Goal: Task Accomplishment & Management: Manage account settings

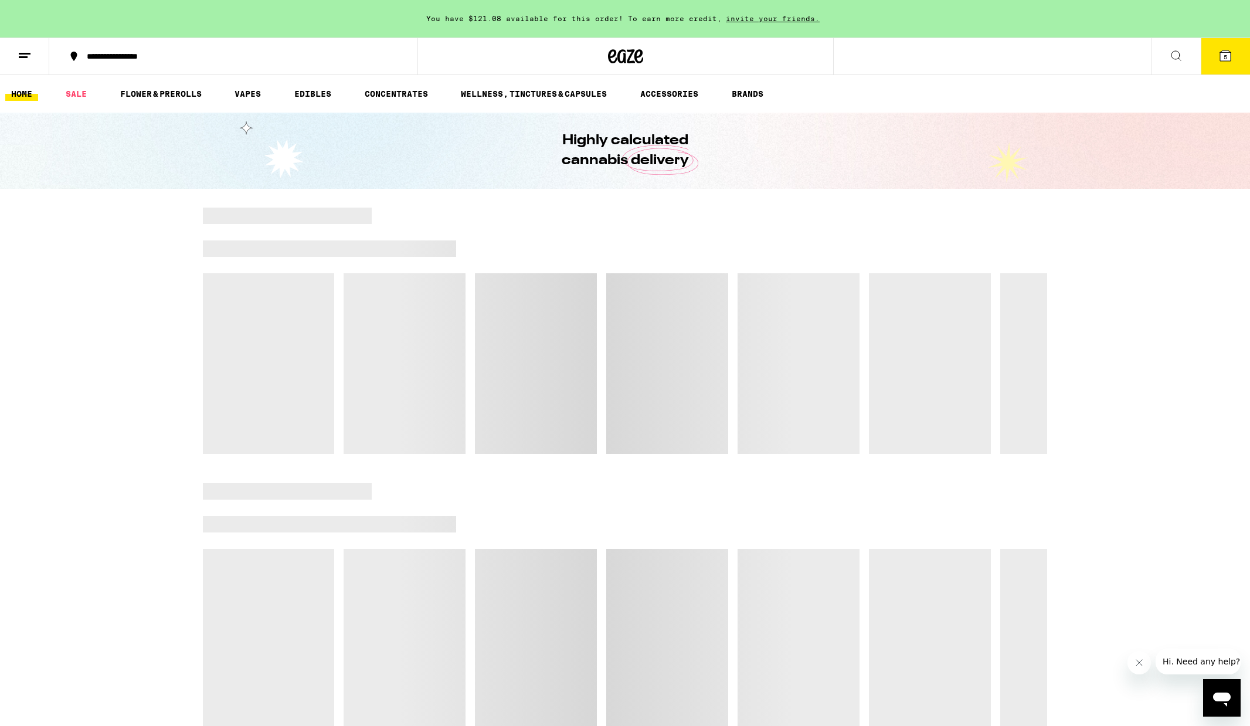
click at [32, 55] on button at bounding box center [24, 56] width 49 height 37
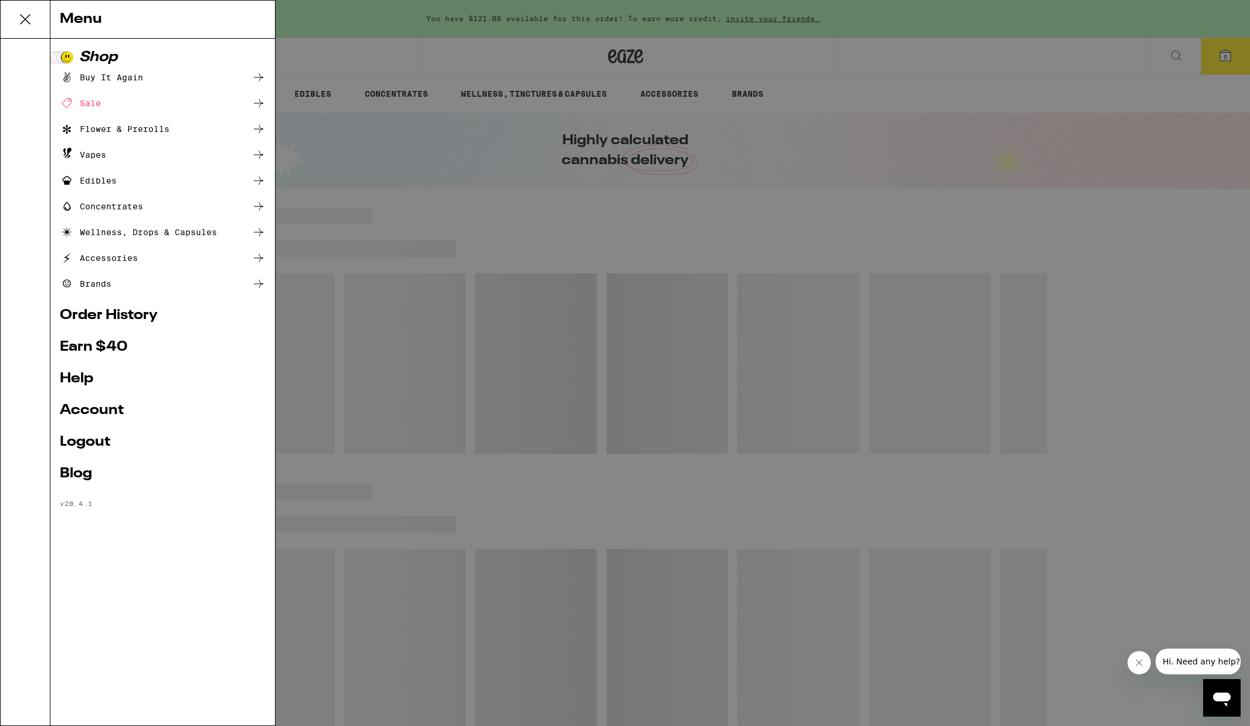
click at [72, 412] on link "Account" at bounding box center [163, 410] width 206 height 14
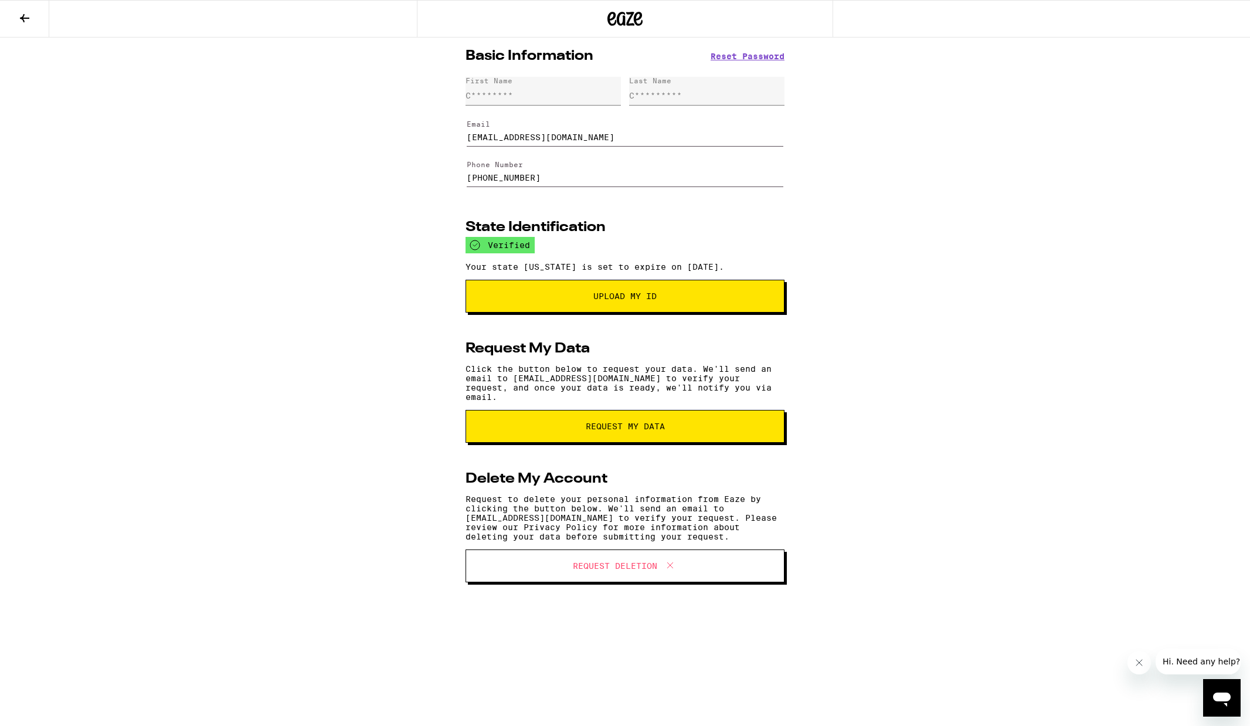
click at [526, 139] on input "[EMAIL_ADDRESS][DOMAIN_NAME]" at bounding box center [625, 130] width 317 height 33
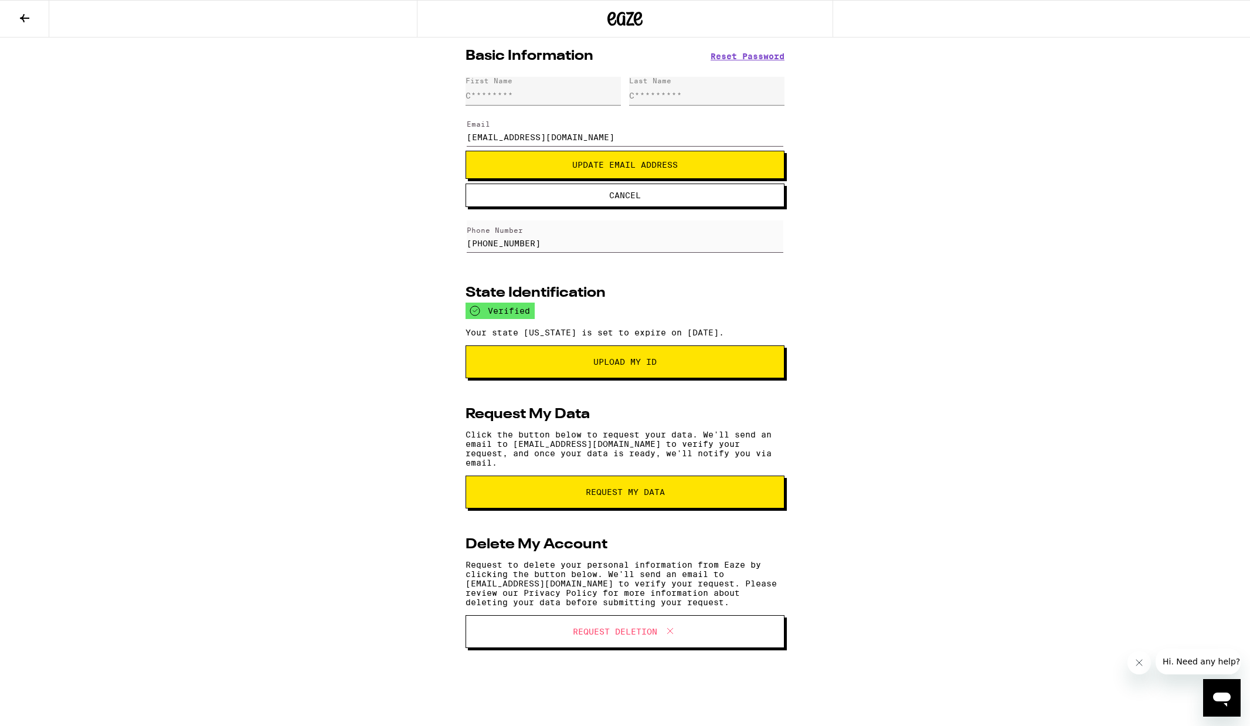
type input "[EMAIL_ADDRESS][DOMAIN_NAME]"
click at [553, 168] on span "Update Email Address" at bounding box center [624, 165] width 299 height 8
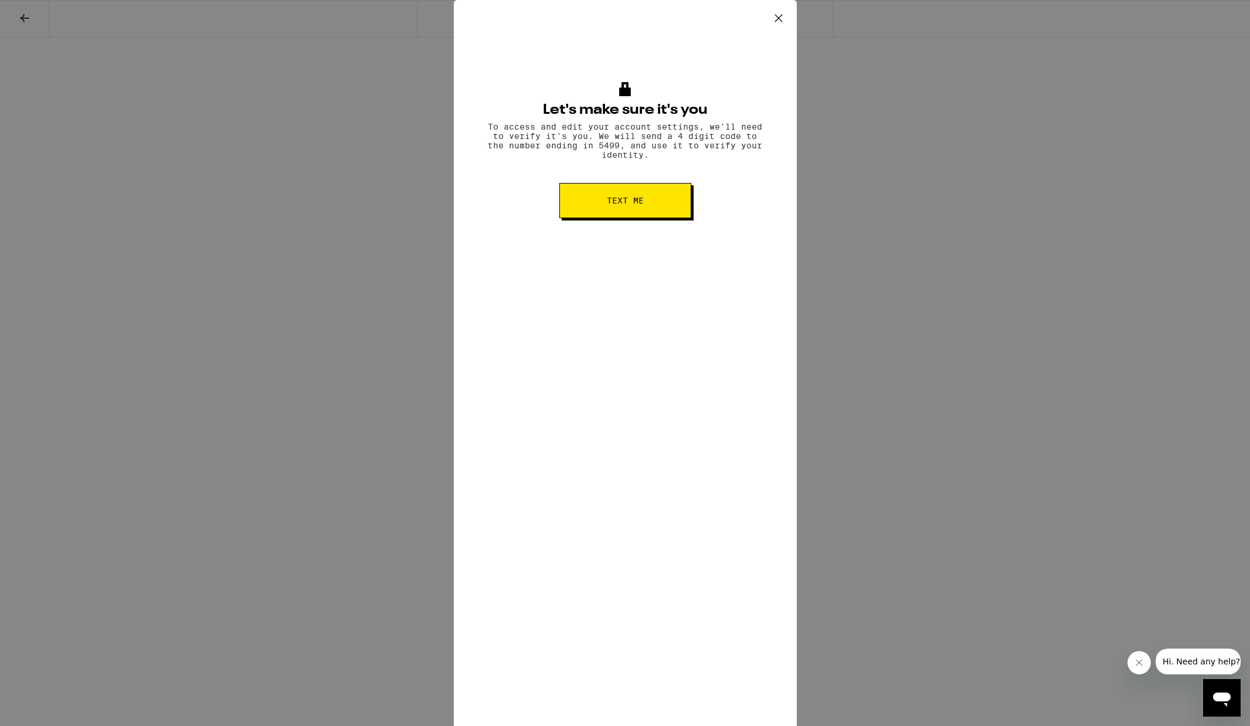
click at [591, 213] on button "Text me" at bounding box center [625, 200] width 132 height 35
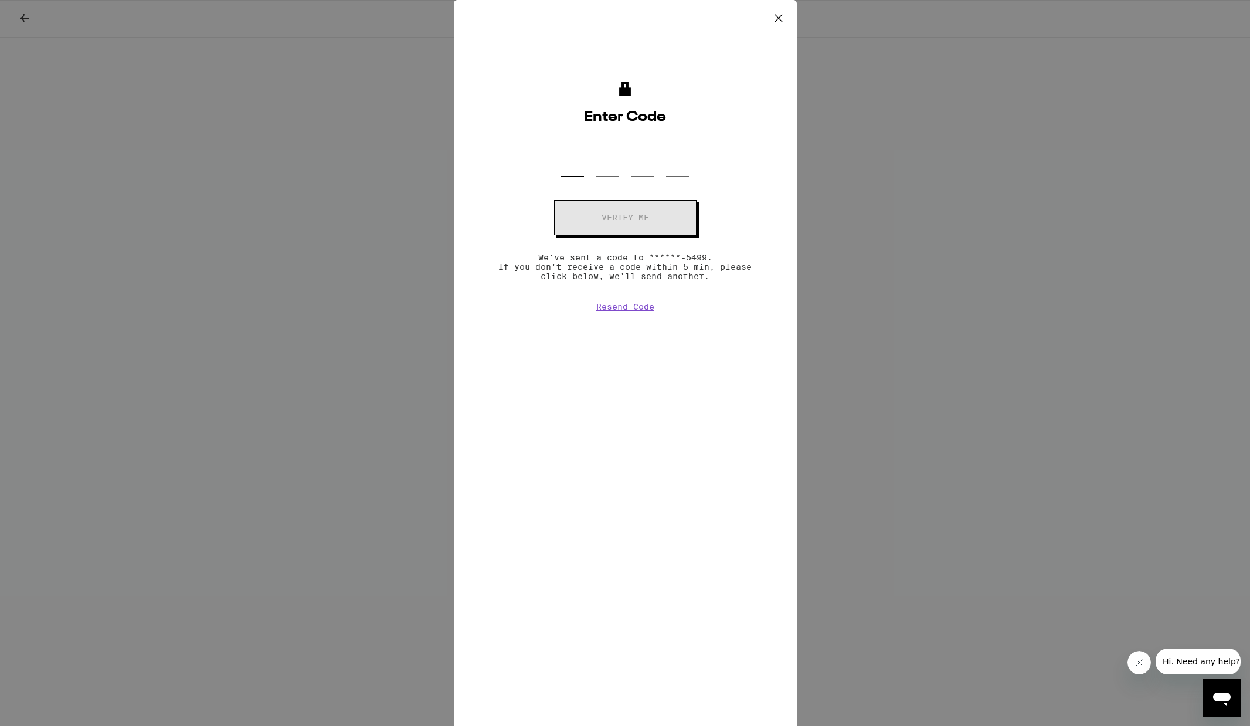
click at [568, 171] on input "OTP Code" at bounding box center [571, 159] width 23 height 35
type input "4"
type input "3"
type input "9"
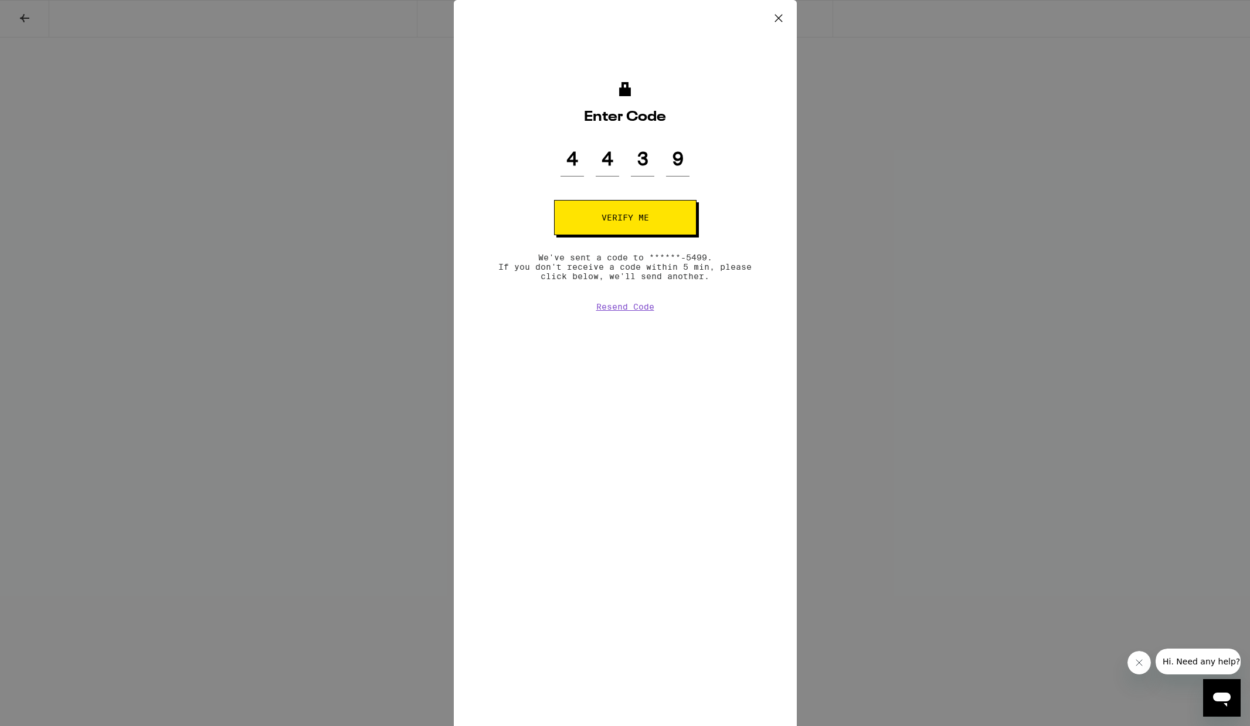
click at [610, 221] on span "Verify me" at bounding box center [624, 217] width 47 height 8
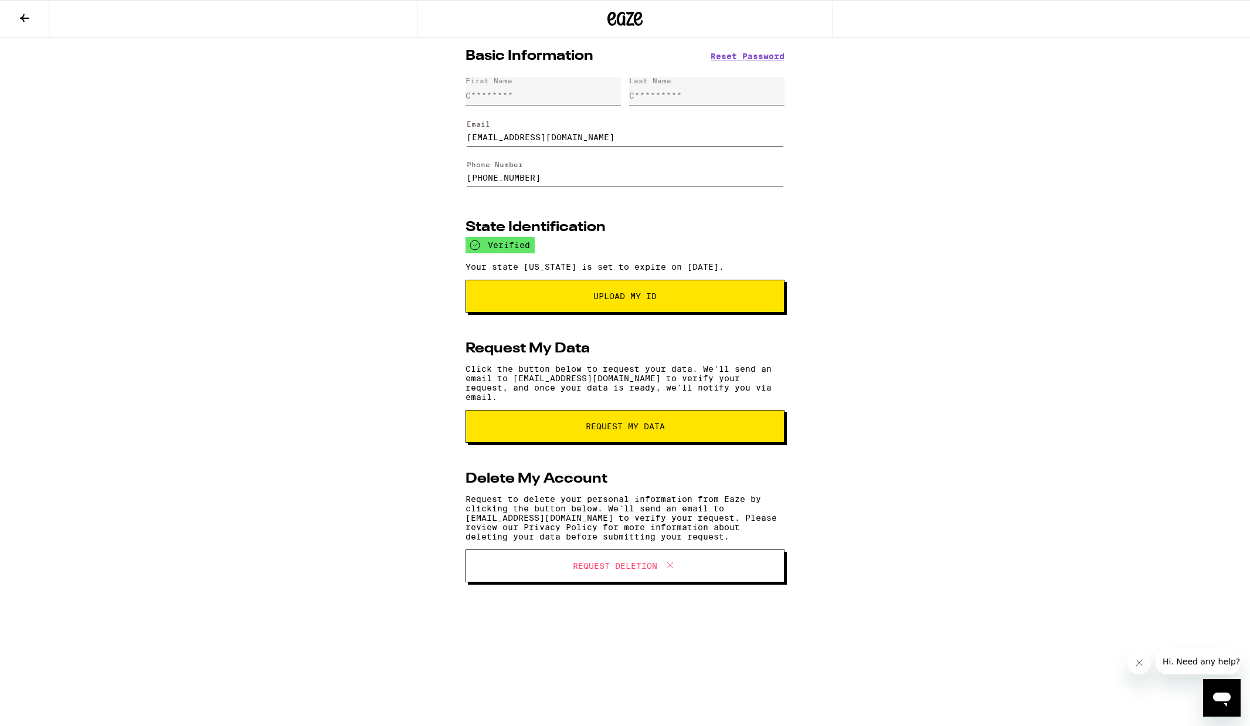
click at [534, 137] on input "[EMAIL_ADDRESS][DOMAIN_NAME]" at bounding box center [625, 130] width 317 height 33
click at [507, 164] on label "Phone Number" at bounding box center [495, 165] width 56 height 8
click at [507, 164] on input "[PHONE_NUMBER]" at bounding box center [625, 171] width 317 height 33
click at [535, 137] on input "[EMAIL_ADDRESS][DOMAIN_NAME]" at bounding box center [625, 130] width 317 height 33
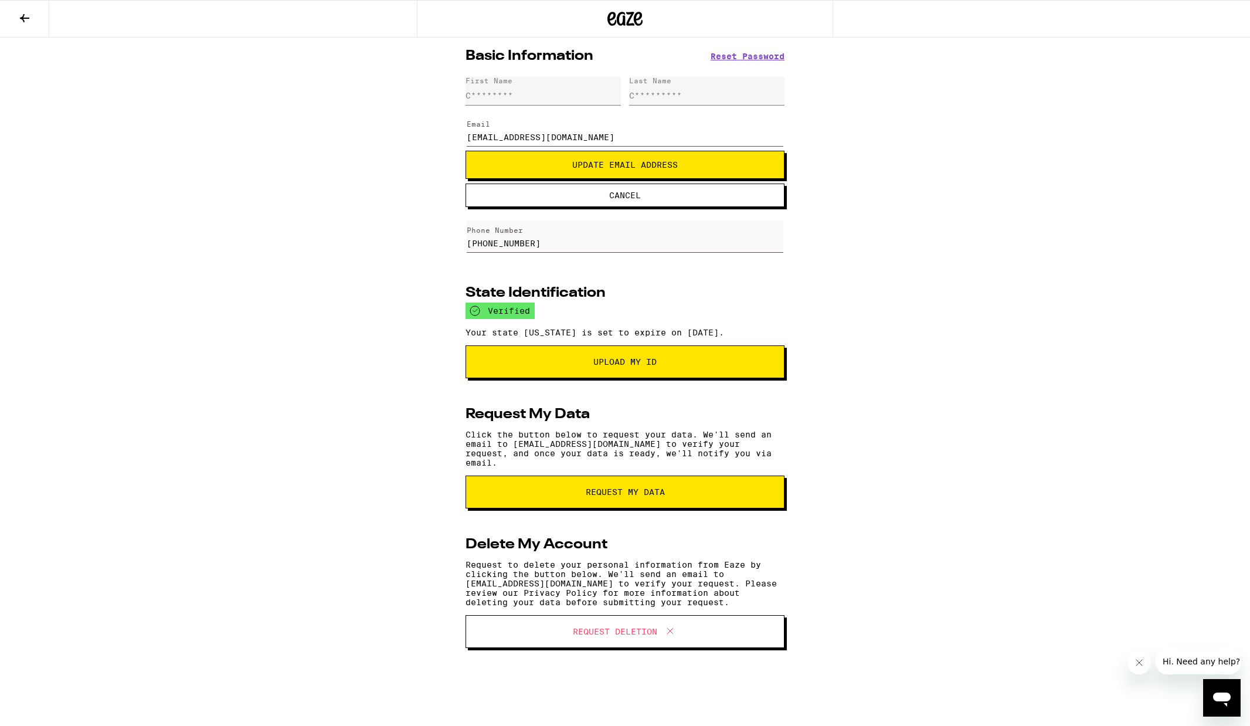
type input "[EMAIL_ADDRESS][DOMAIN_NAME]"
click at [607, 159] on button "Update Email Address" at bounding box center [624, 165] width 319 height 28
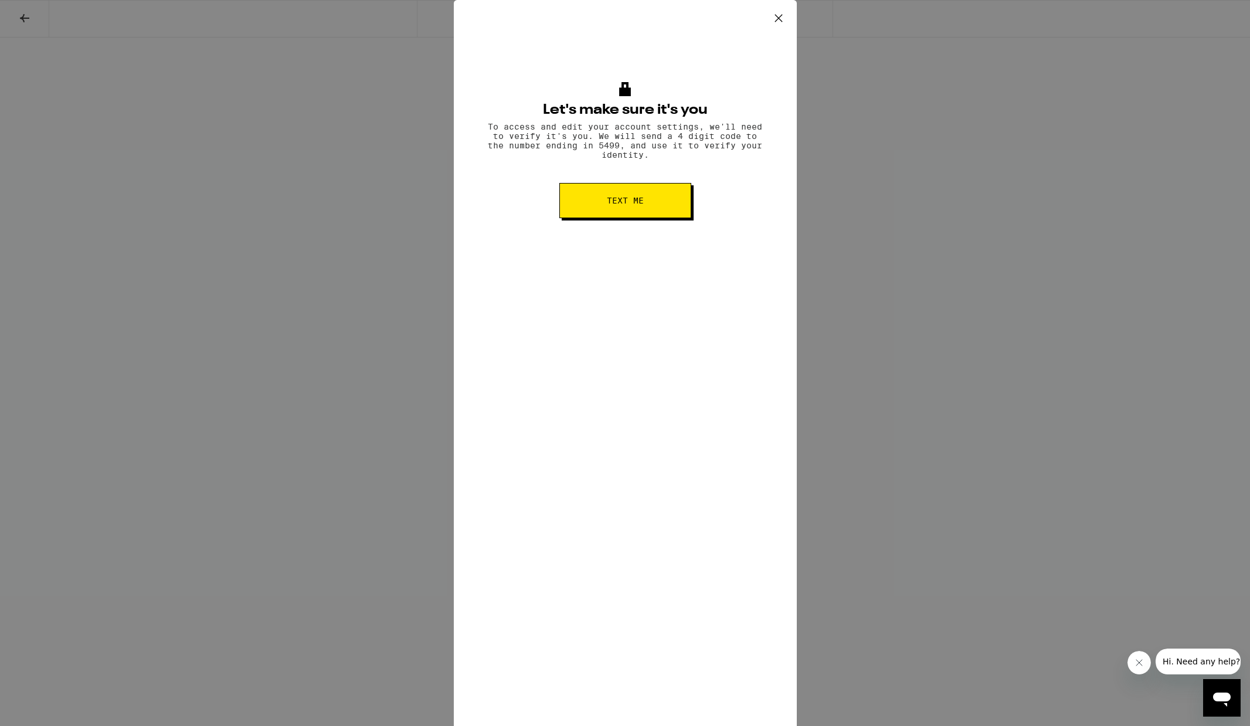
click at [607, 205] on span "Text me" at bounding box center [625, 200] width 37 height 8
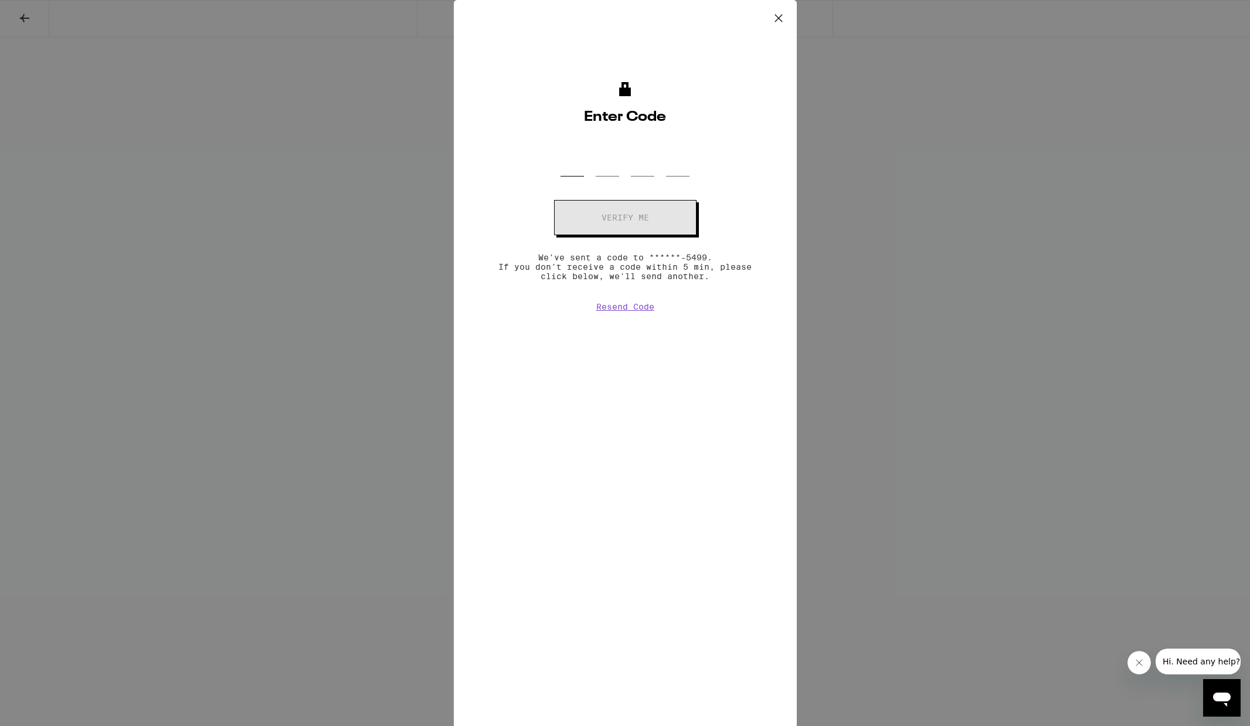
click at [575, 174] on input "OTP Code" at bounding box center [571, 159] width 23 height 35
type input "3"
type input "5"
type input "0"
type input "6"
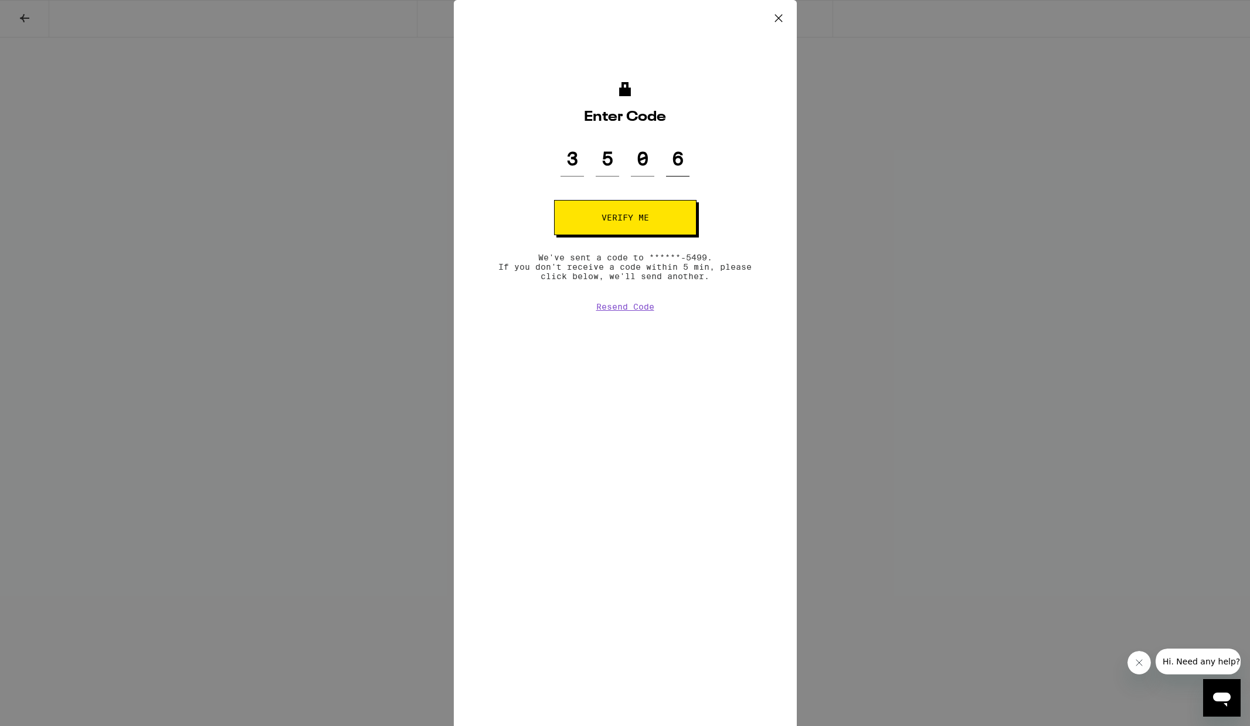
click at [554, 200] on button "Verify me" at bounding box center [625, 217] width 142 height 35
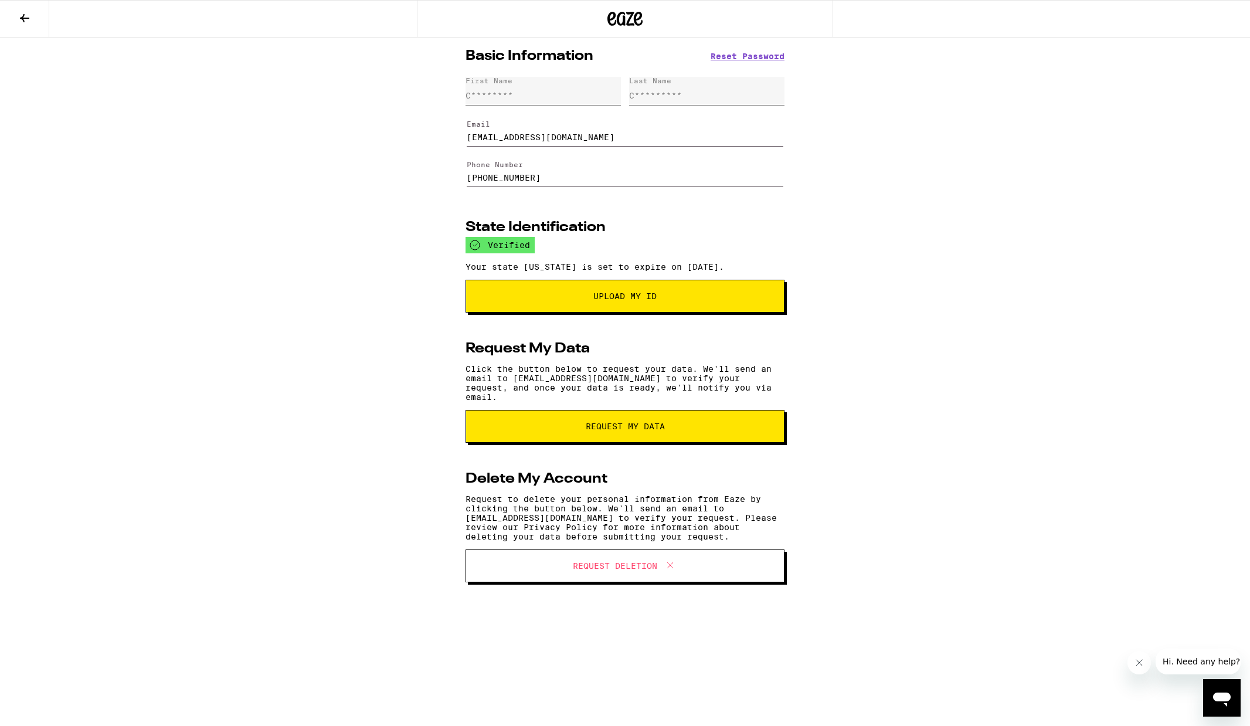
click at [33, 19] on button at bounding box center [24, 19] width 49 height 37
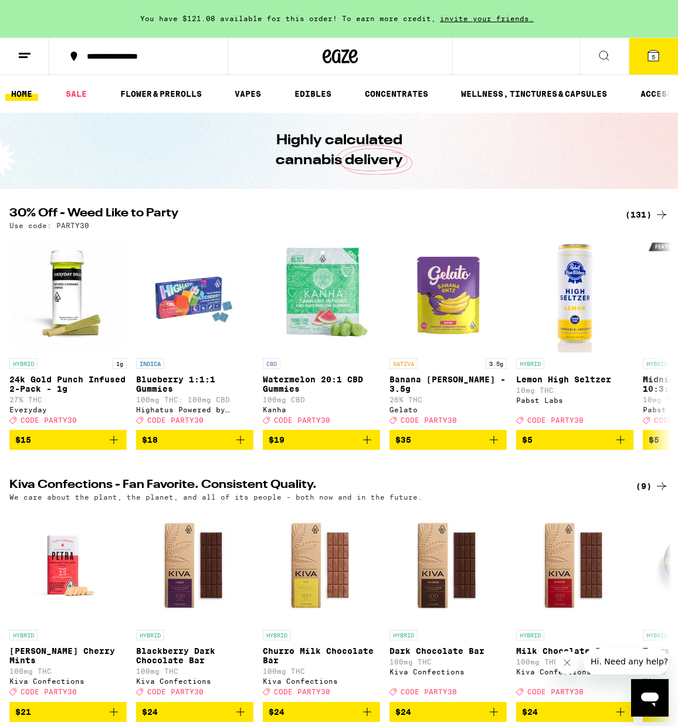
click at [24, 44] on button at bounding box center [24, 56] width 49 height 37
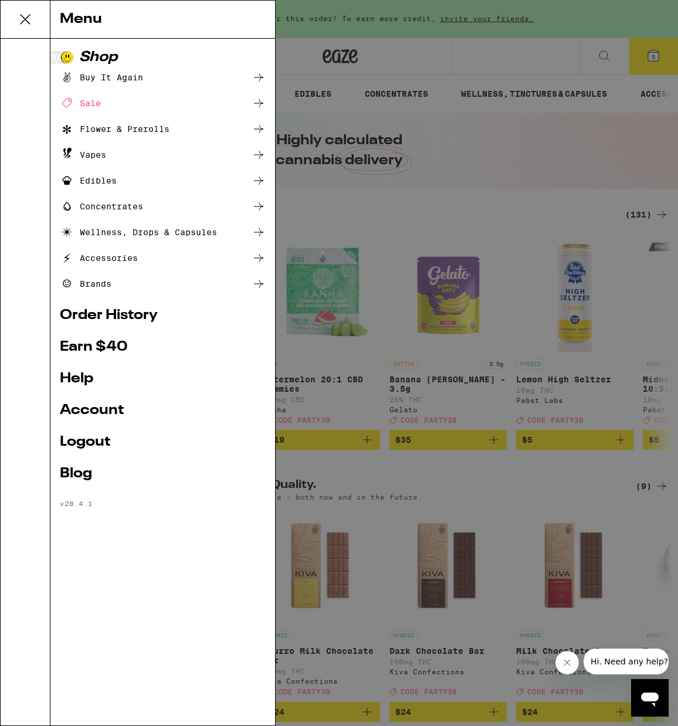
click at [73, 407] on link "Account" at bounding box center [163, 410] width 206 height 14
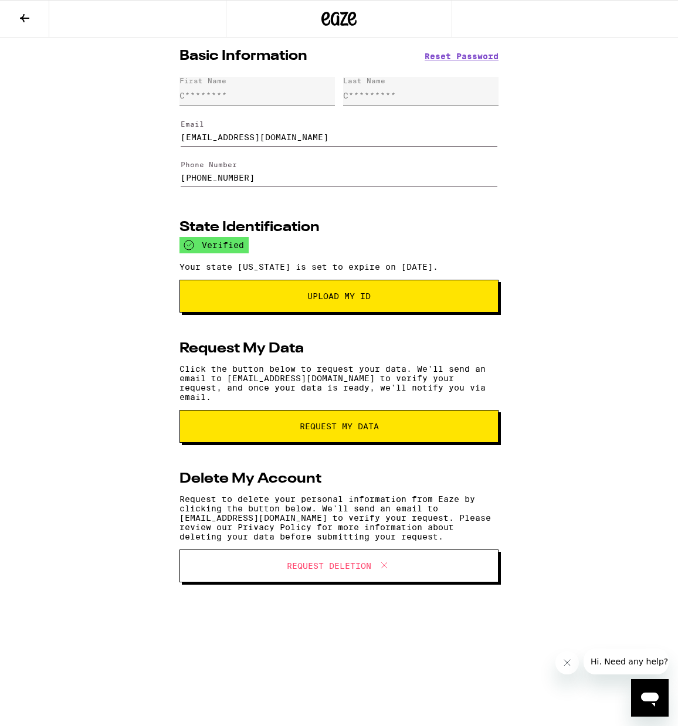
click at [236, 138] on input "[EMAIL_ADDRESS][DOMAIN_NAME]" at bounding box center [339, 130] width 317 height 33
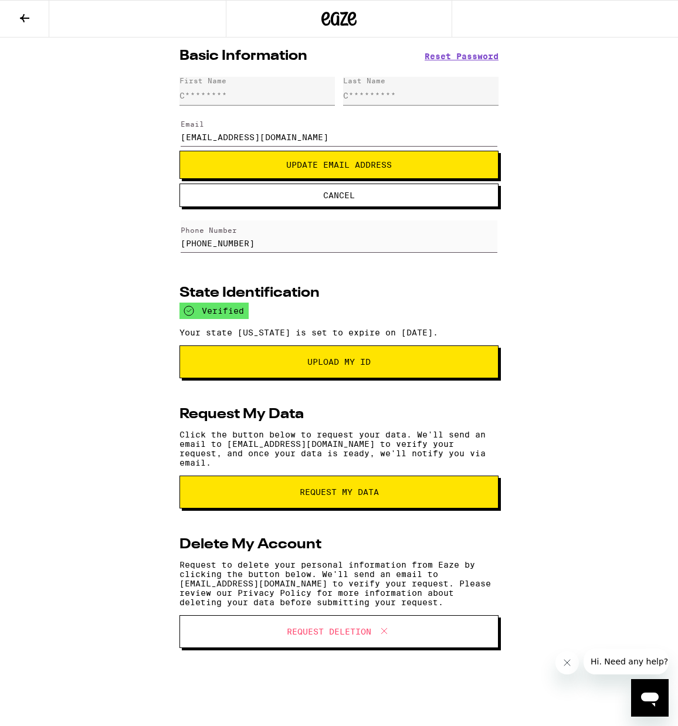
type input "[EMAIL_ADDRESS][DOMAIN_NAME]"
click at [257, 167] on span "Update Email Address" at bounding box center [338, 165] width 299 height 8
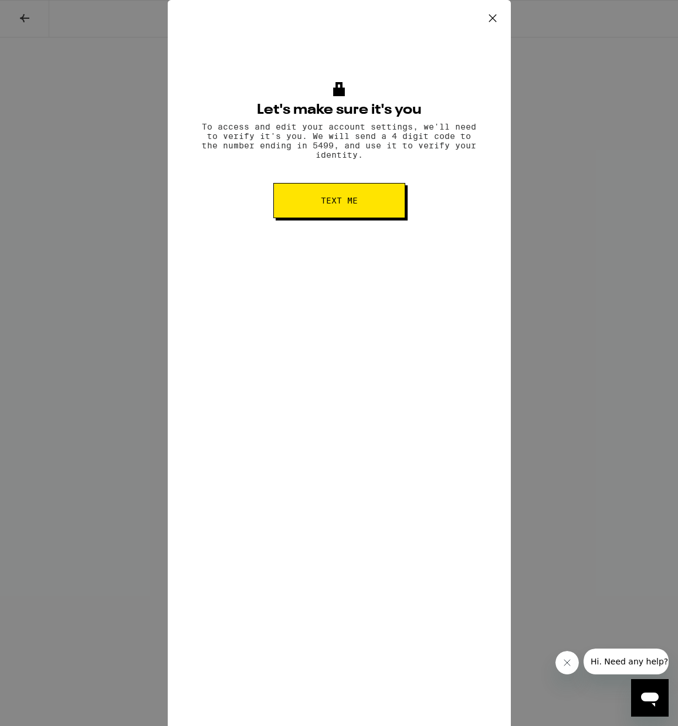
click at [312, 193] on button "Text me" at bounding box center [339, 200] width 132 height 35
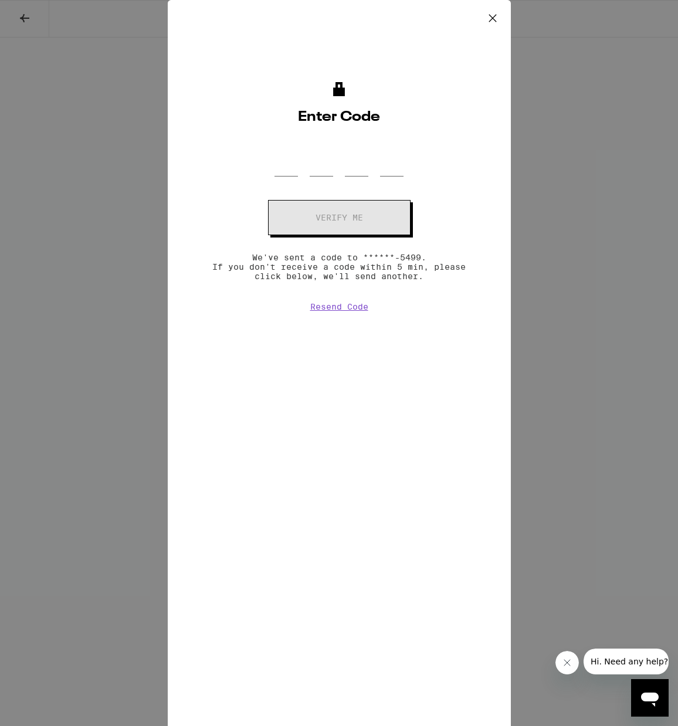
click at [295, 176] on form "OTP Code Verify me" at bounding box center [338, 188] width 281 height 93
click at [288, 170] on input "OTP Code" at bounding box center [285, 159] width 23 height 35
type input "5"
type input "0"
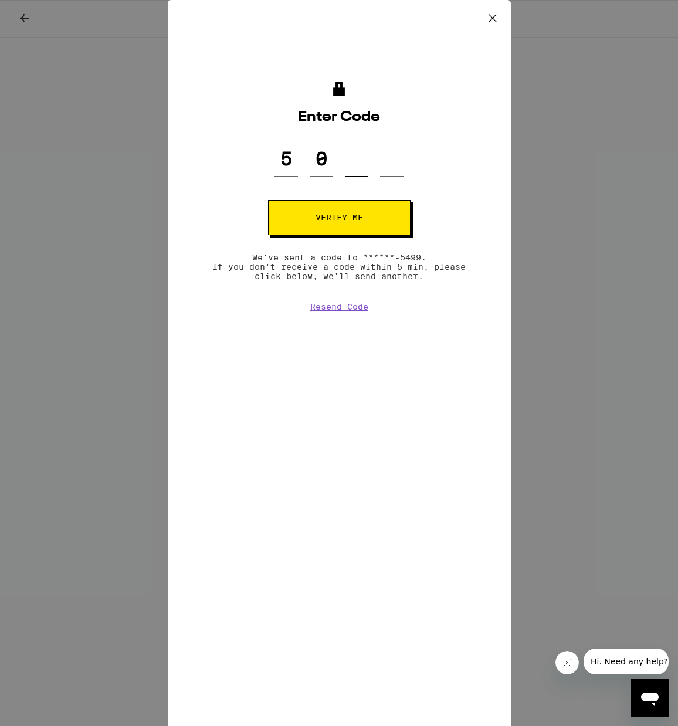
type input "2"
type input "7"
click at [291, 222] on button "Verify me" at bounding box center [339, 217] width 142 height 35
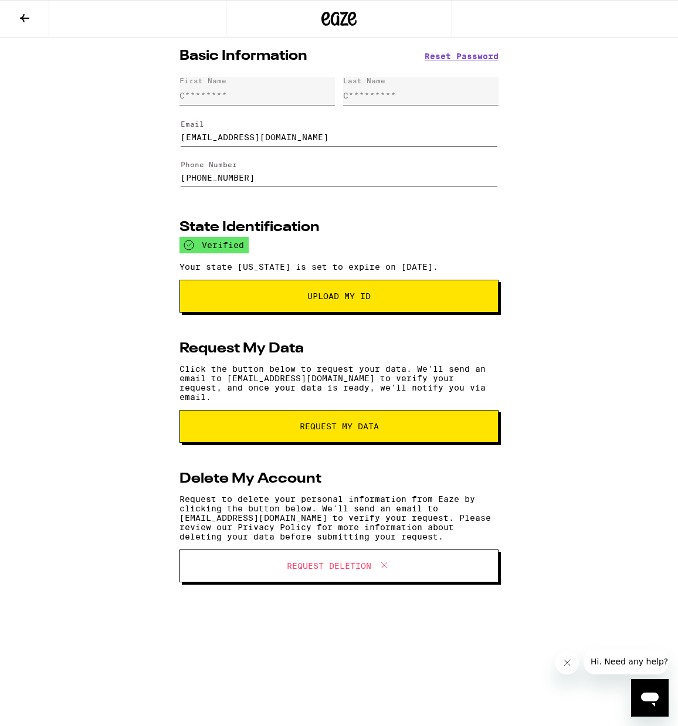
click at [248, 139] on input "[EMAIL_ADDRESS][DOMAIN_NAME]" at bounding box center [339, 130] width 317 height 33
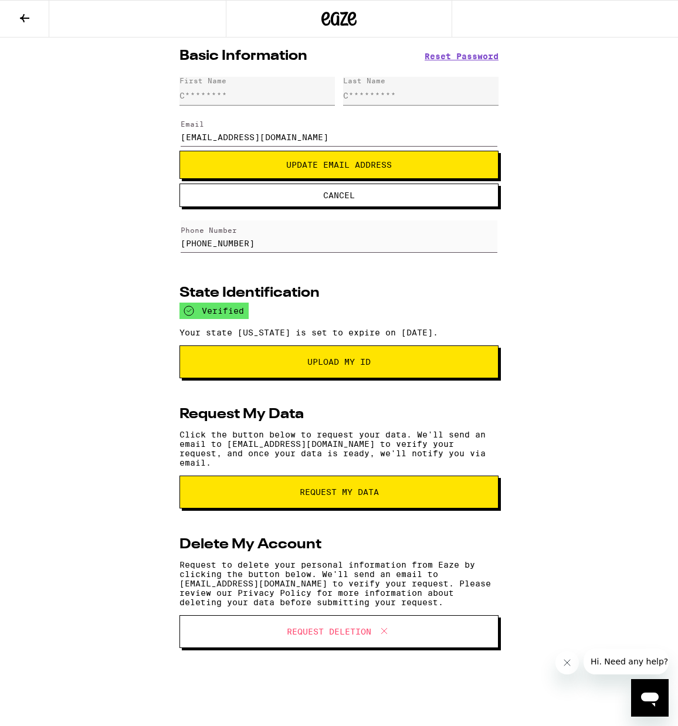
type input "[EMAIL_ADDRESS][DOMAIN_NAME]"
click at [400, 171] on button "Update Email Address" at bounding box center [338, 165] width 319 height 28
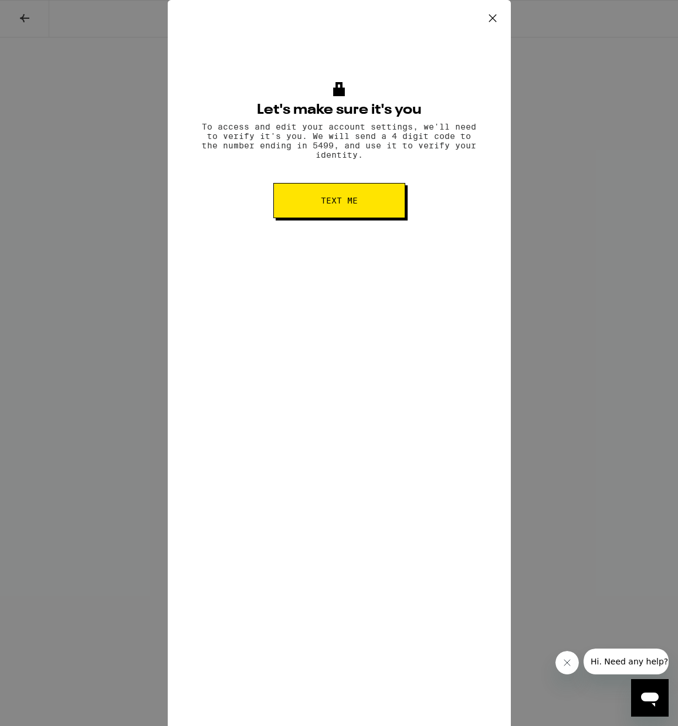
click at [328, 205] on span "Text me" at bounding box center [339, 200] width 37 height 8
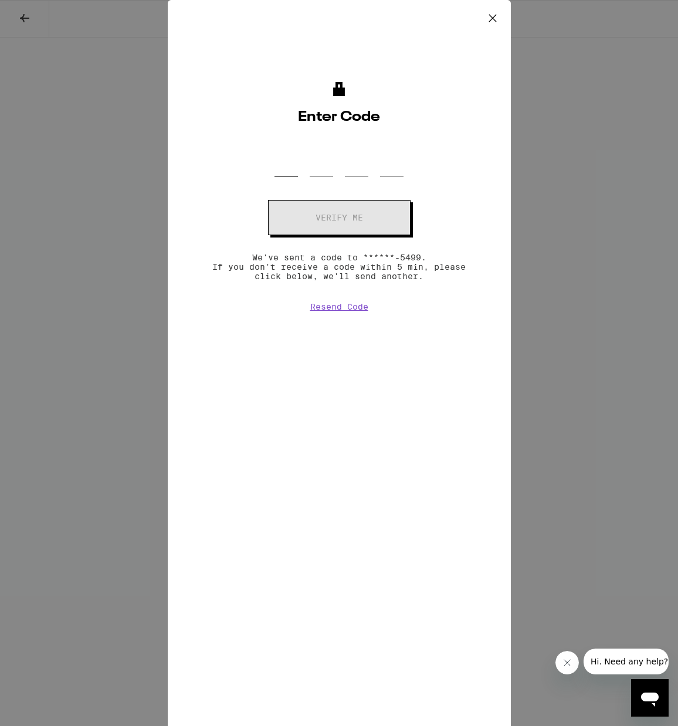
click at [283, 166] on input "OTP Code" at bounding box center [285, 159] width 23 height 35
type input "0"
type input "9"
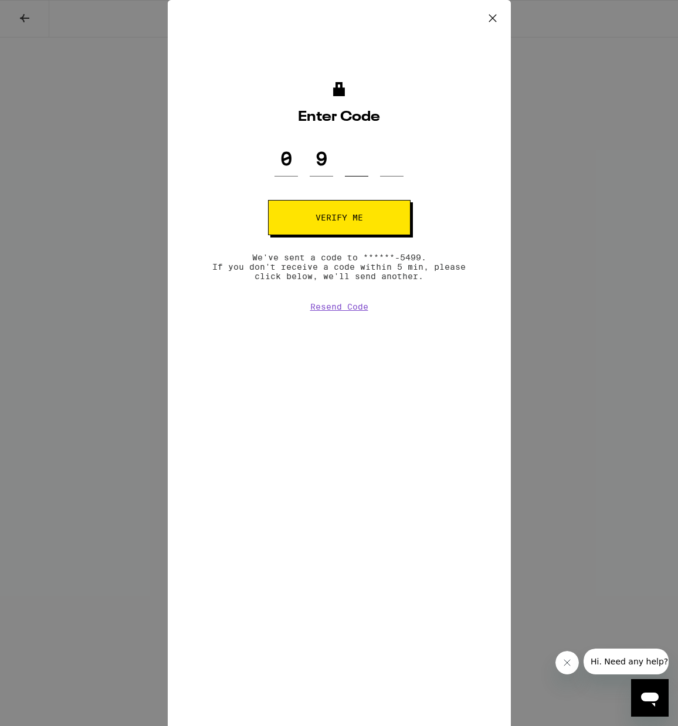
type input "2"
type input "6"
click at [311, 209] on button "Verify me" at bounding box center [339, 217] width 142 height 35
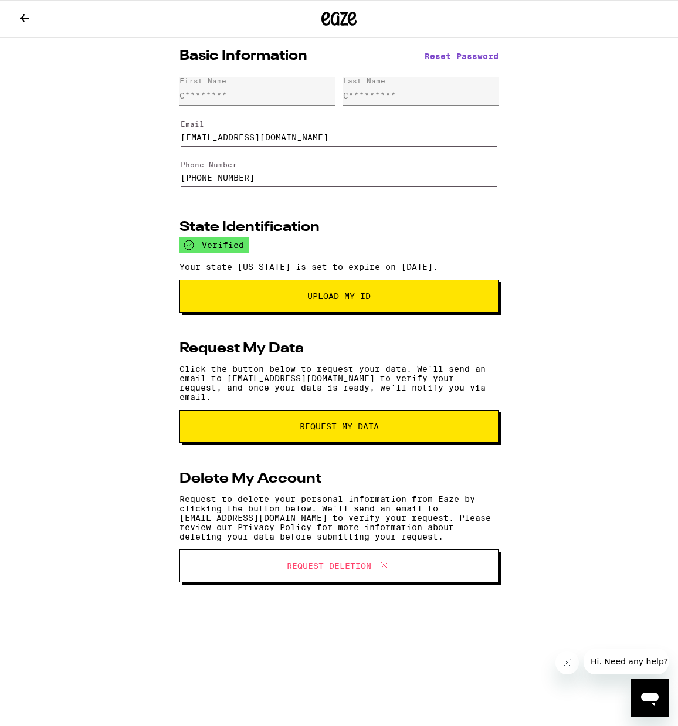
click at [15, 21] on button at bounding box center [24, 19] width 49 height 37
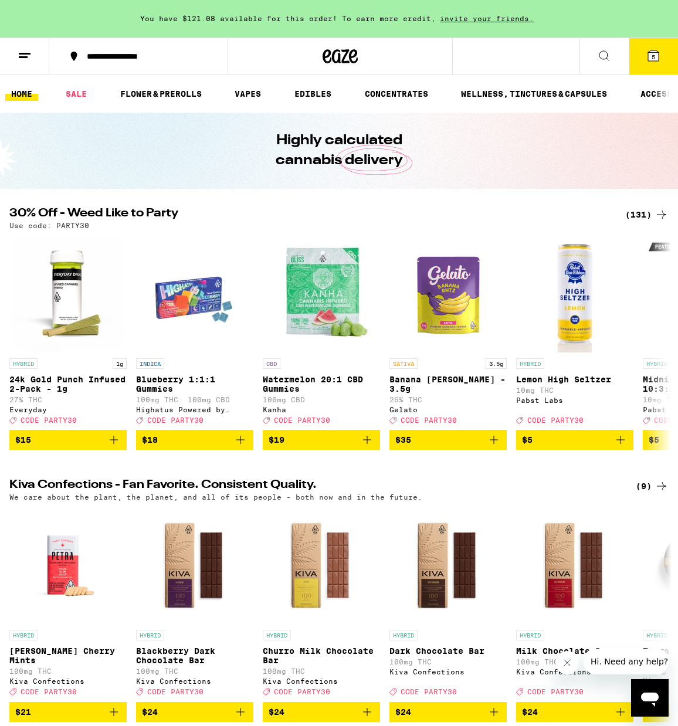
click at [28, 51] on icon at bounding box center [25, 56] width 14 height 14
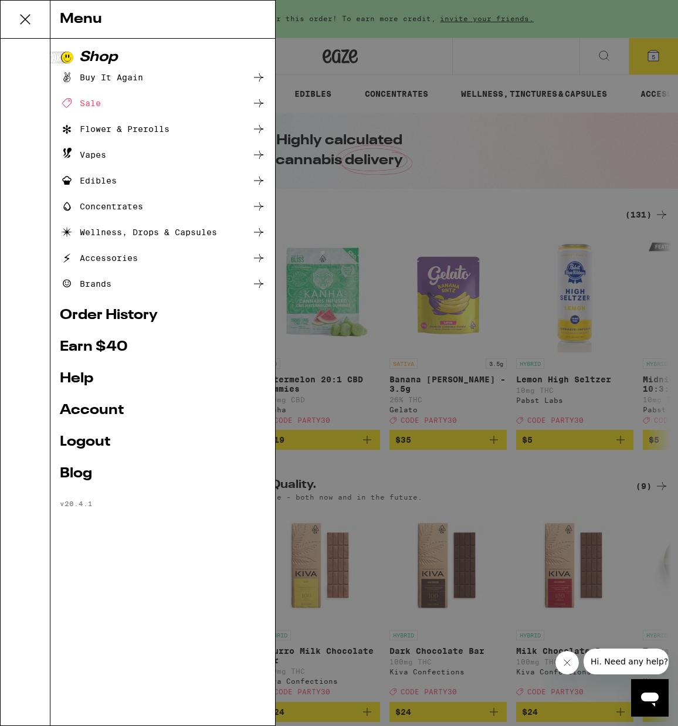
click at [82, 435] on link "Logout" at bounding box center [163, 442] width 206 height 14
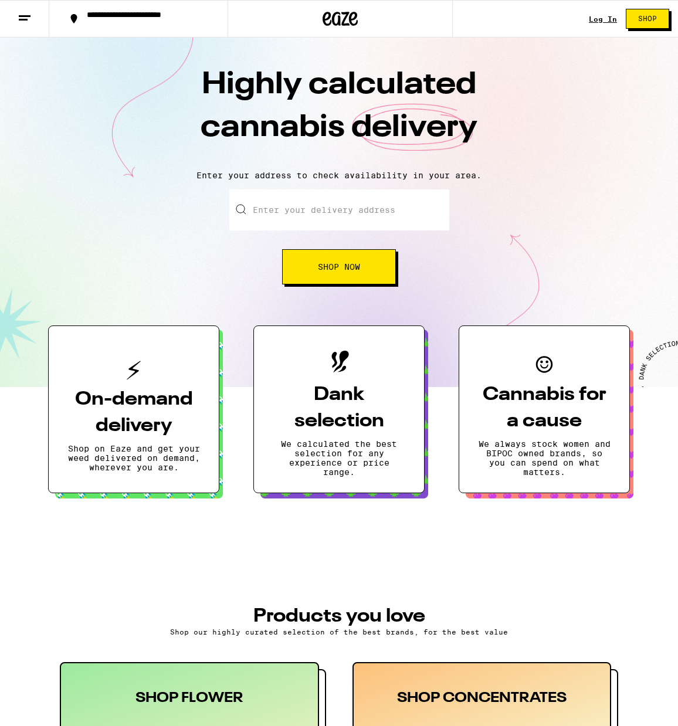
click at [598, 18] on link "Log In" at bounding box center [602, 19] width 28 height 8
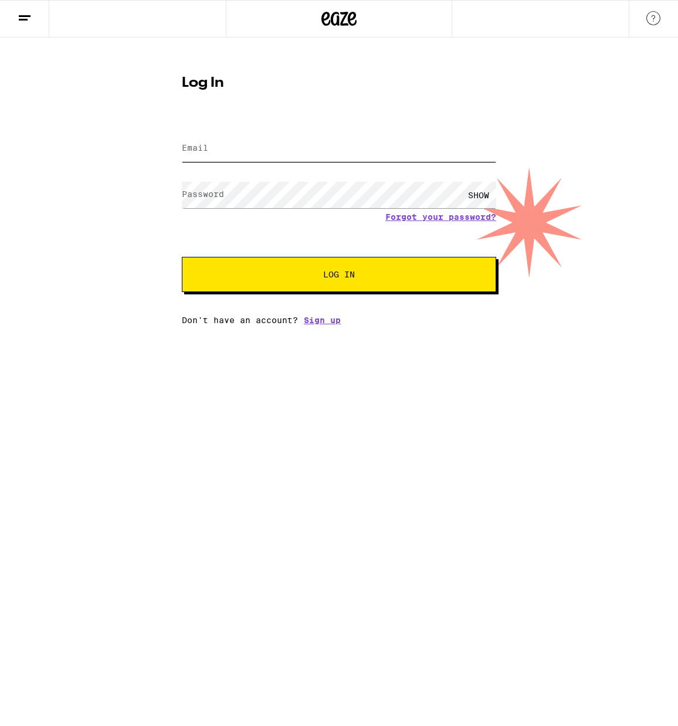
click at [287, 157] on input "Email" at bounding box center [339, 148] width 314 height 26
click at [256, 149] on input "[EMAIL_ADDRESS][DOMAIN_NAME]" at bounding box center [339, 148] width 314 height 26
drag, startPoint x: 330, startPoint y: 152, endPoint x: 169, endPoint y: 152, distance: 160.6
click at [170, 152] on div "Log In Email Email [EMAIL_ADDRESS][DOMAIN_NAME] Password Password SHOW Forgot y…" at bounding box center [339, 196] width 338 height 258
type input "[EMAIL_ADDRESS][DOMAIN_NAME]"
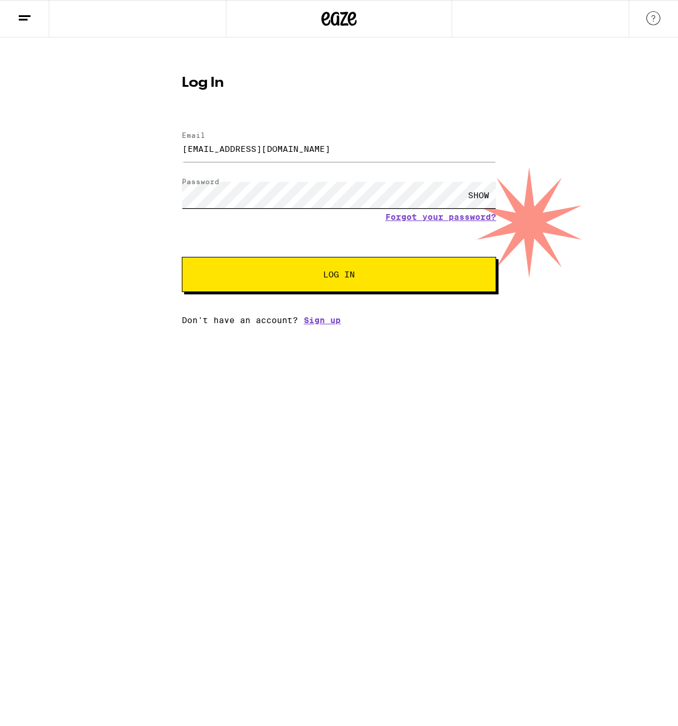
click at [143, 199] on div "Log In Email Email [EMAIL_ADDRESS][DOMAIN_NAME] Password Password SHOW Forgot y…" at bounding box center [339, 181] width 678 height 287
click at [313, 266] on button "Log In" at bounding box center [339, 274] width 314 height 35
